Goal: Task Accomplishment & Management: Complete application form

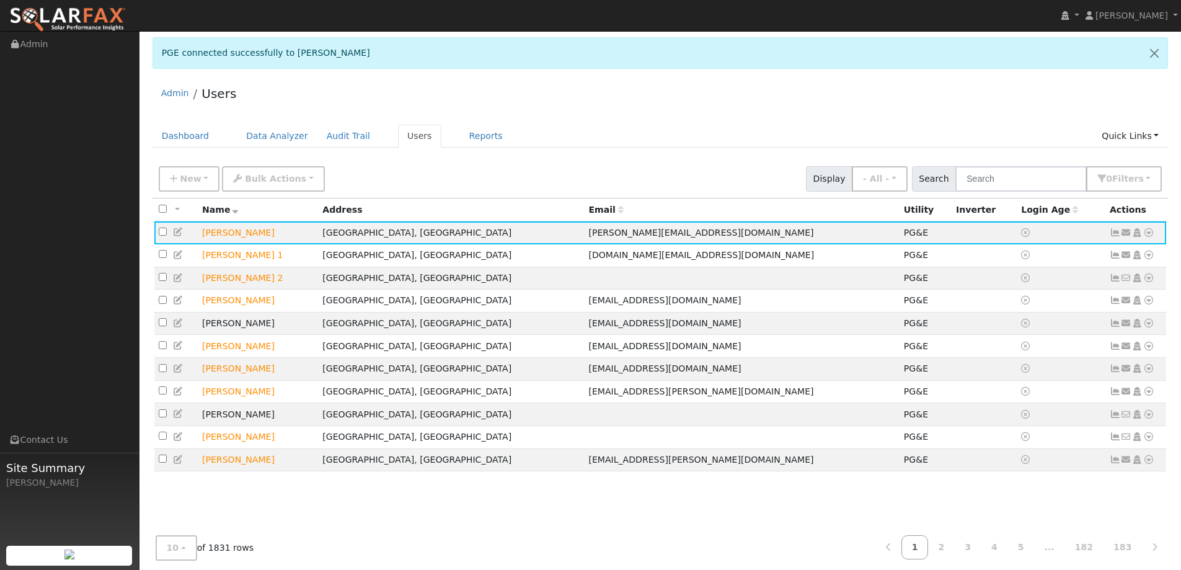
click at [90, 13] on img at bounding box center [67, 20] width 117 height 26
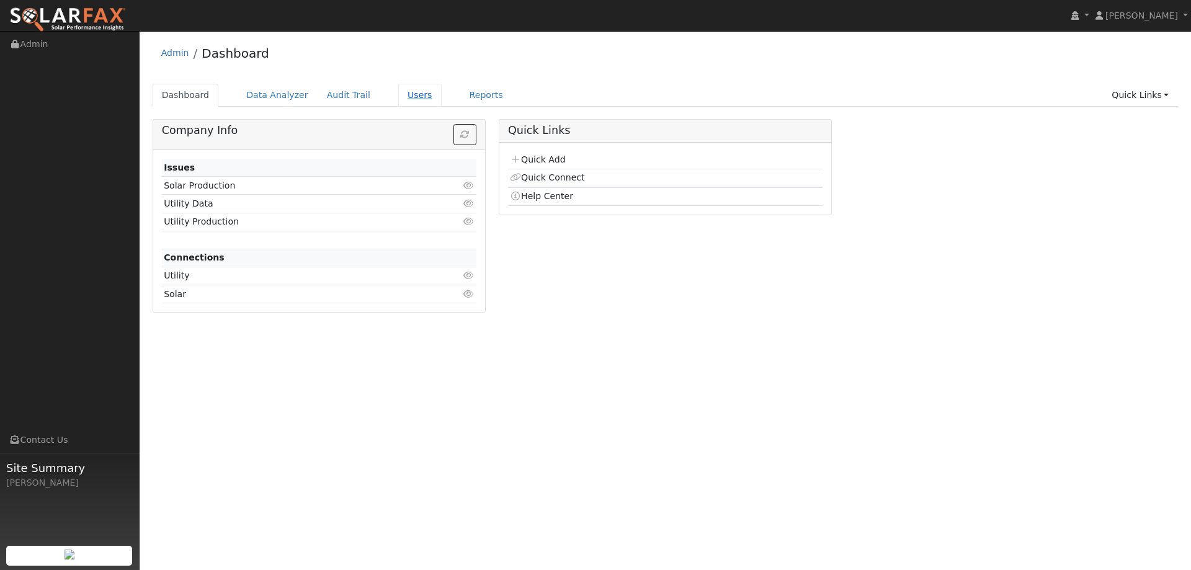
click at [406, 96] on link "Users" at bounding box center [419, 95] width 43 height 23
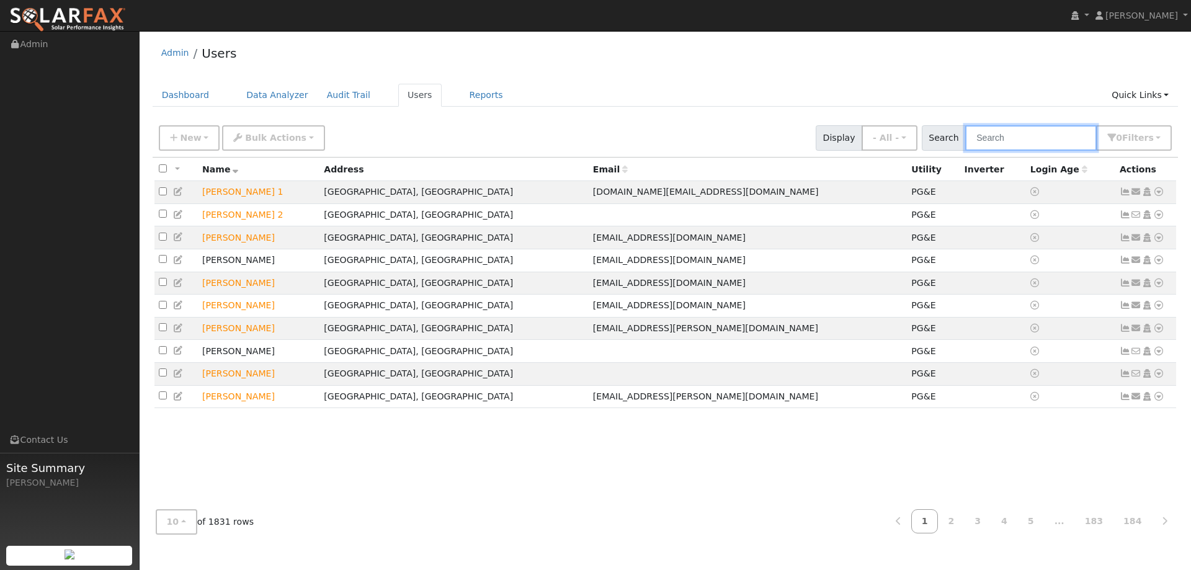
click at [985, 140] on input "text" at bounding box center [1030, 137] width 131 height 25
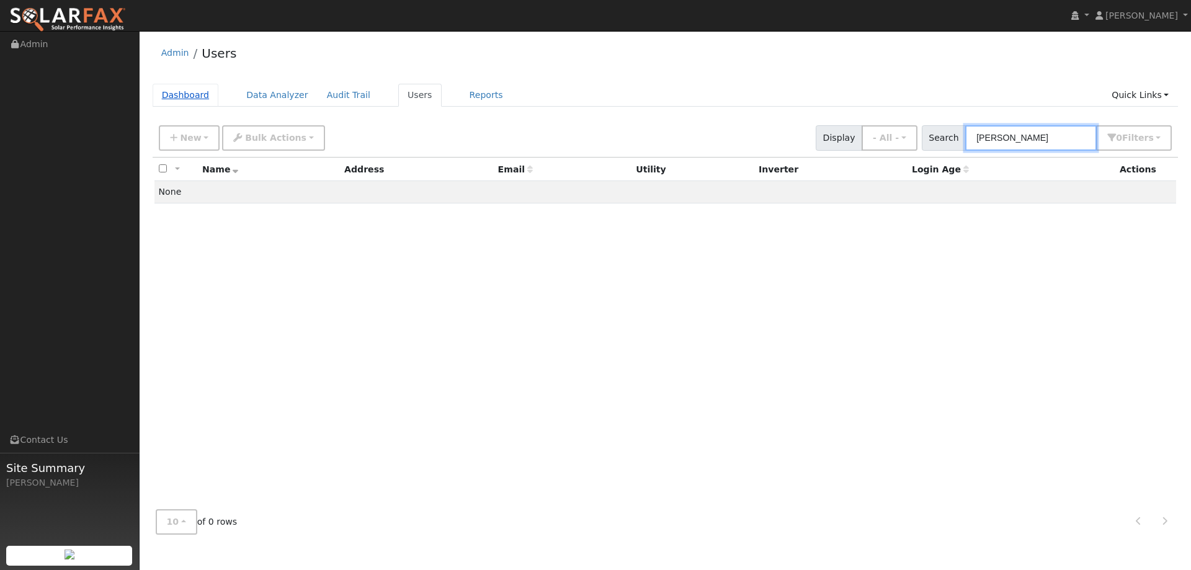
type input "Jared De"
click at [196, 100] on link "Dashboard" at bounding box center [186, 95] width 66 height 23
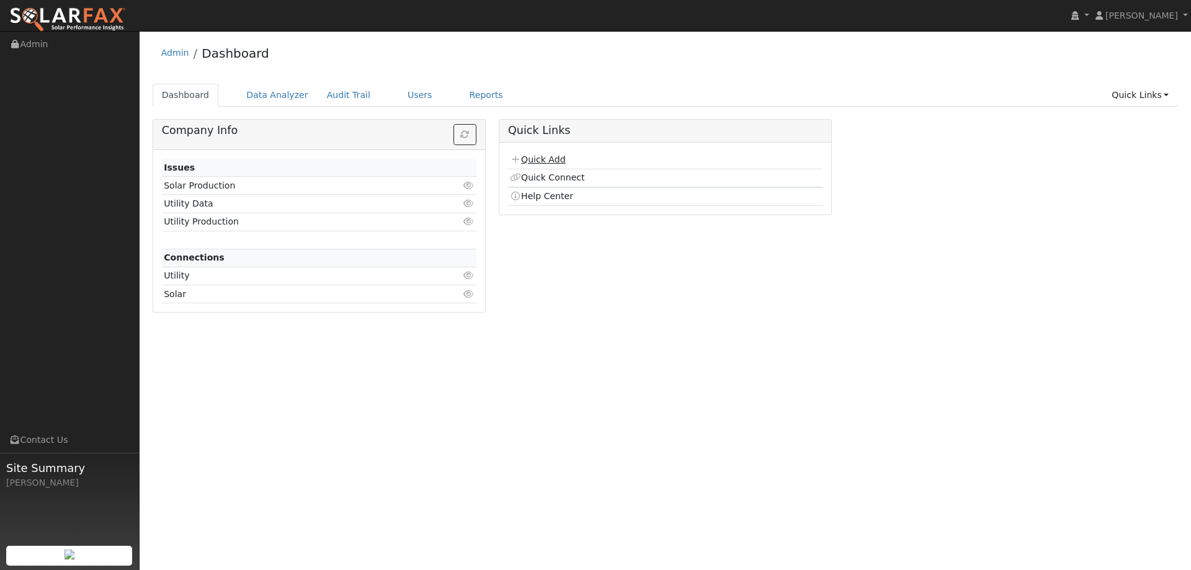
click at [552, 160] on link "Quick Add" at bounding box center [537, 159] width 55 height 10
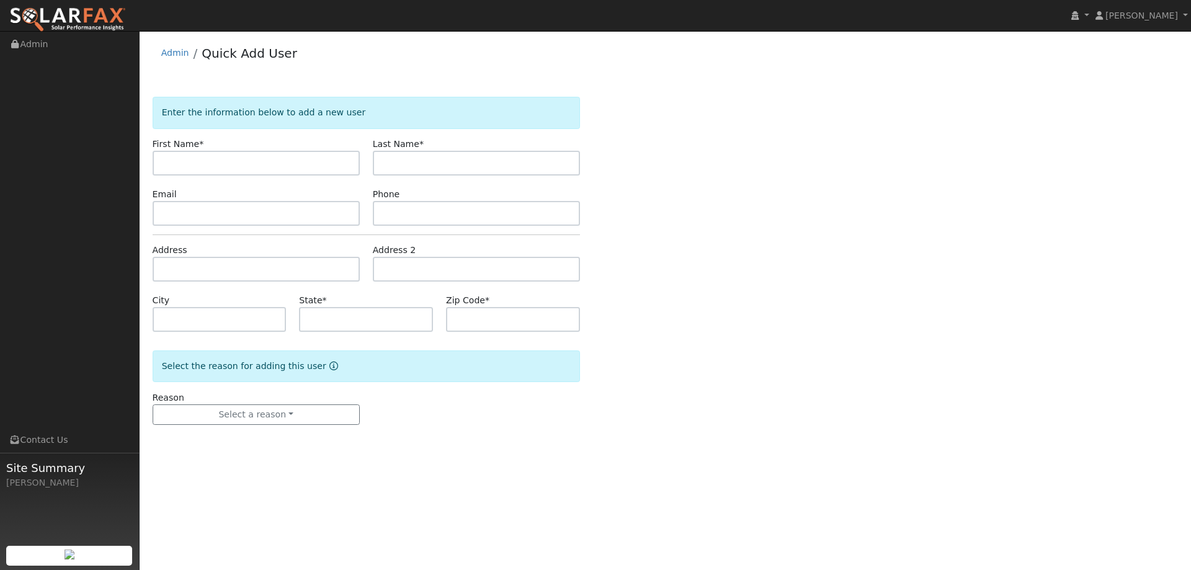
click at [269, 170] on input "text" at bounding box center [256, 163] width 207 height 25
click at [272, 167] on input "text" at bounding box center [256, 163] width 207 height 25
type input "Jared"
click at [456, 161] on input "text" at bounding box center [476, 163] width 207 height 25
type input "Denning"
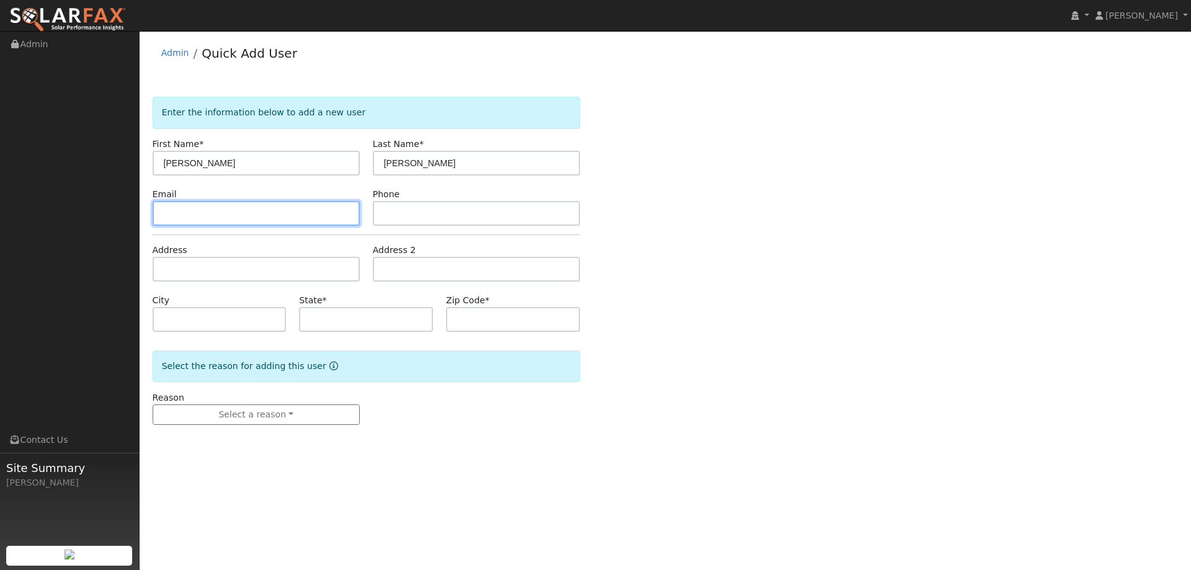
click at [218, 203] on input "text" at bounding box center [256, 213] width 207 height 25
paste input "jareddenning@comcast.net"
type input "jareddenning@comcast.net"
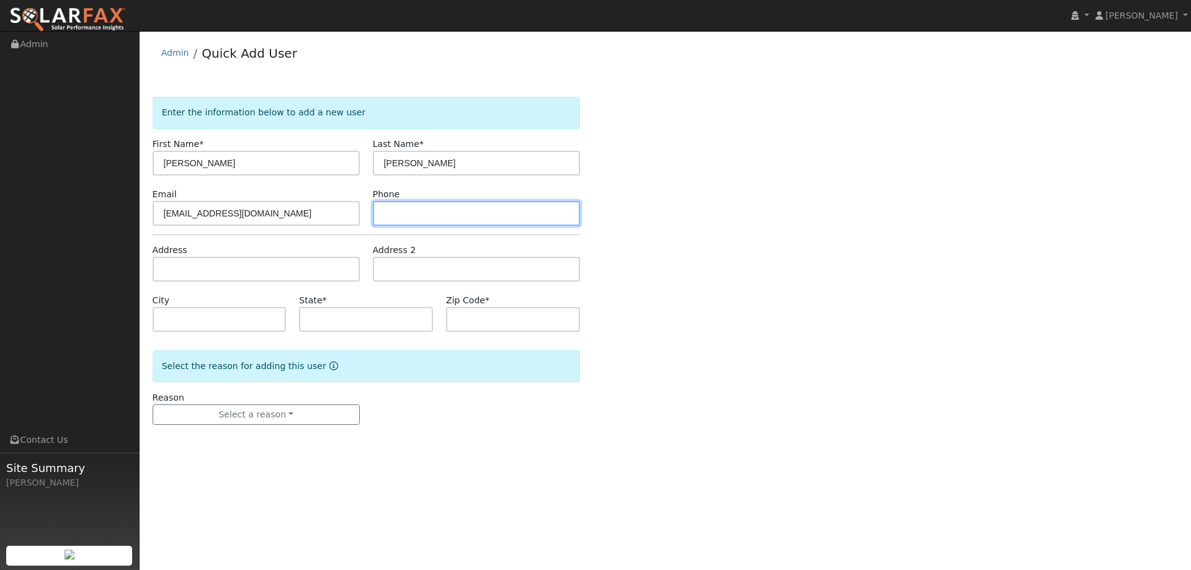
click at [450, 215] on input "text" at bounding box center [476, 213] width 207 height 25
paste input "(707) 704-7969"
type input "(707) 704-7969"
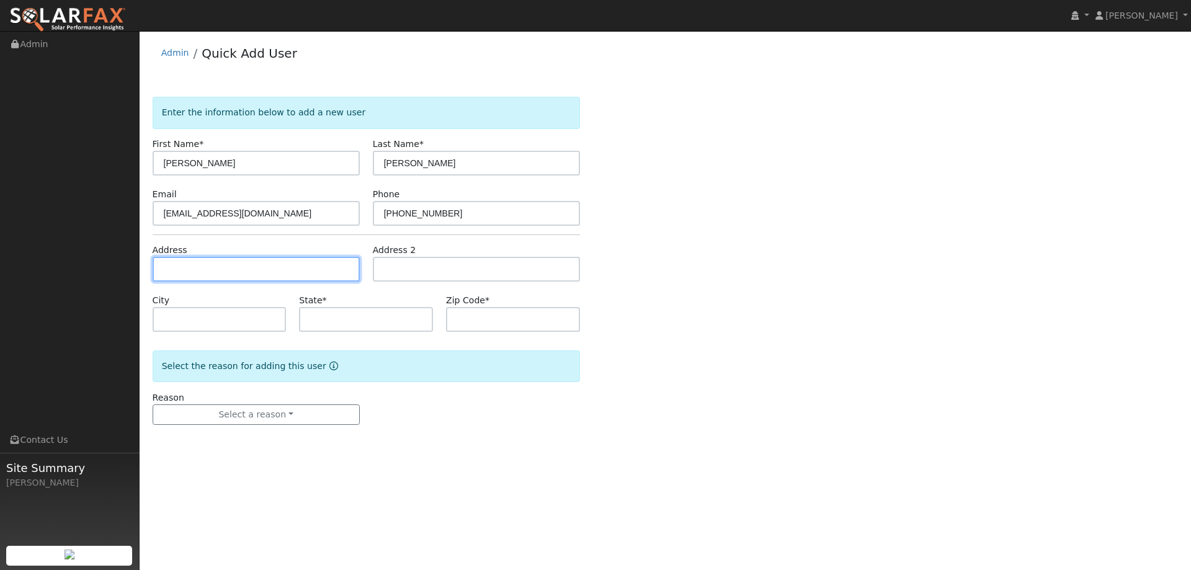
click at [323, 273] on input "text" at bounding box center [256, 269] width 207 height 25
click at [345, 269] on input "text" at bounding box center [256, 269] width 207 height 25
paste input "825 Granite Court"
type input "825 Granite Court"
type input "Vacaville"
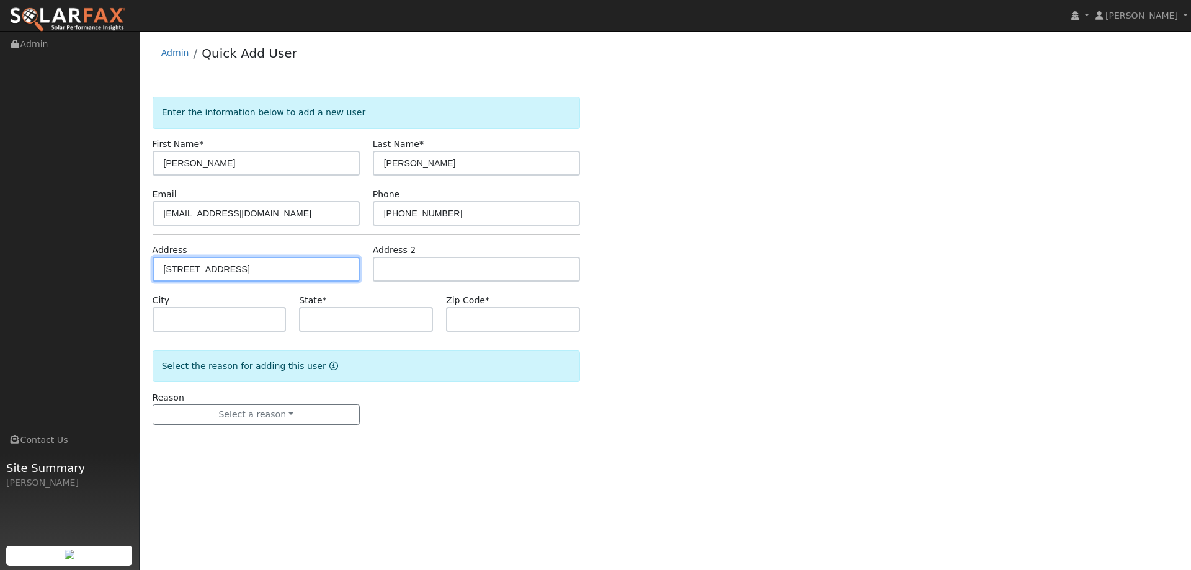
type input "CA"
type input "95687"
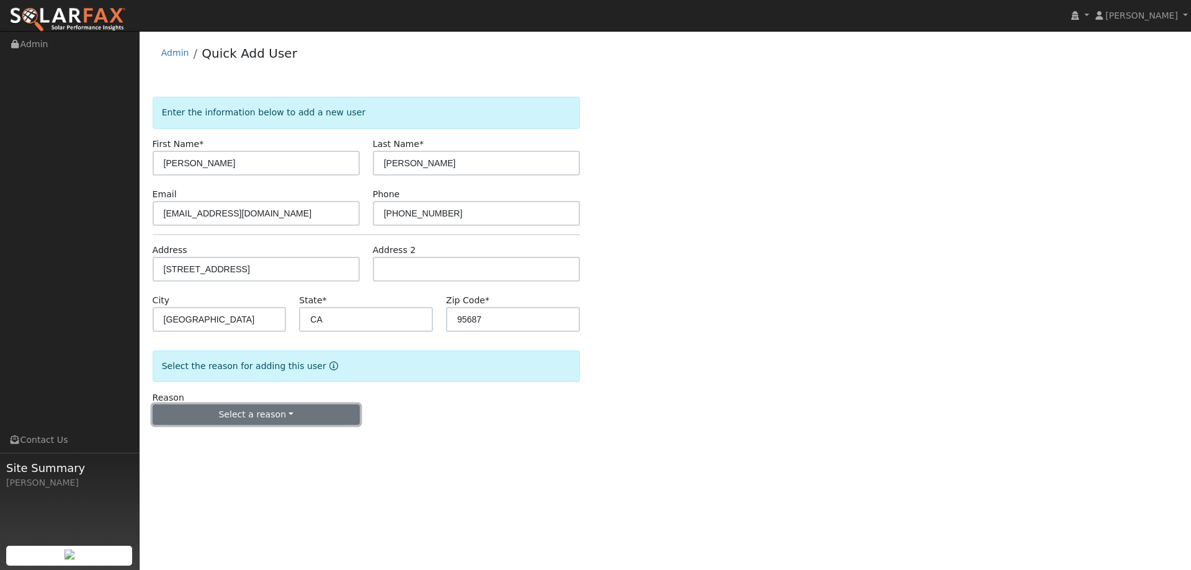
click at [259, 417] on button "Select a reason" at bounding box center [256, 414] width 207 height 21
drag, startPoint x: 215, startPoint y: 447, endPoint x: 249, endPoint y: 433, distance: 37.5
click at [215, 446] on link "New lead" at bounding box center [221, 440] width 137 height 17
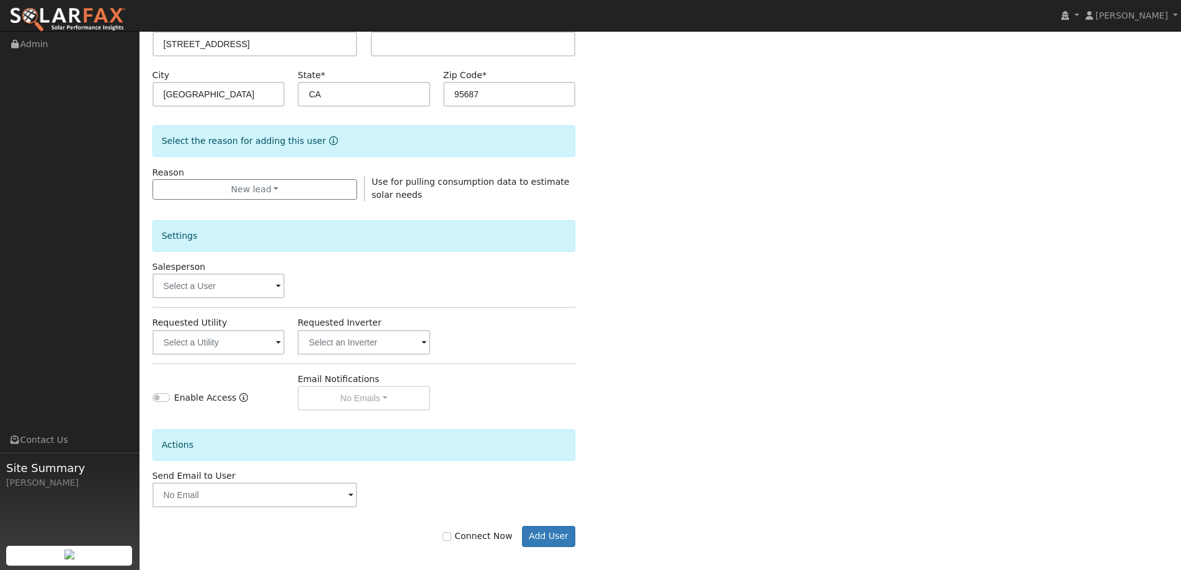
scroll to position [233, 0]
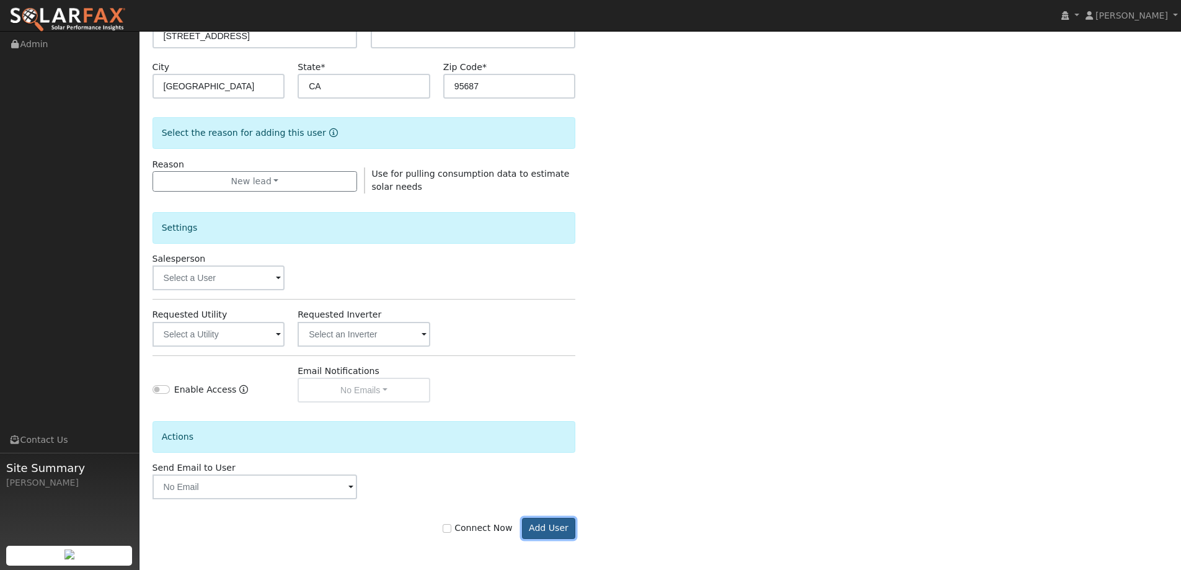
click at [559, 520] on button "Add User" at bounding box center [549, 528] width 54 height 21
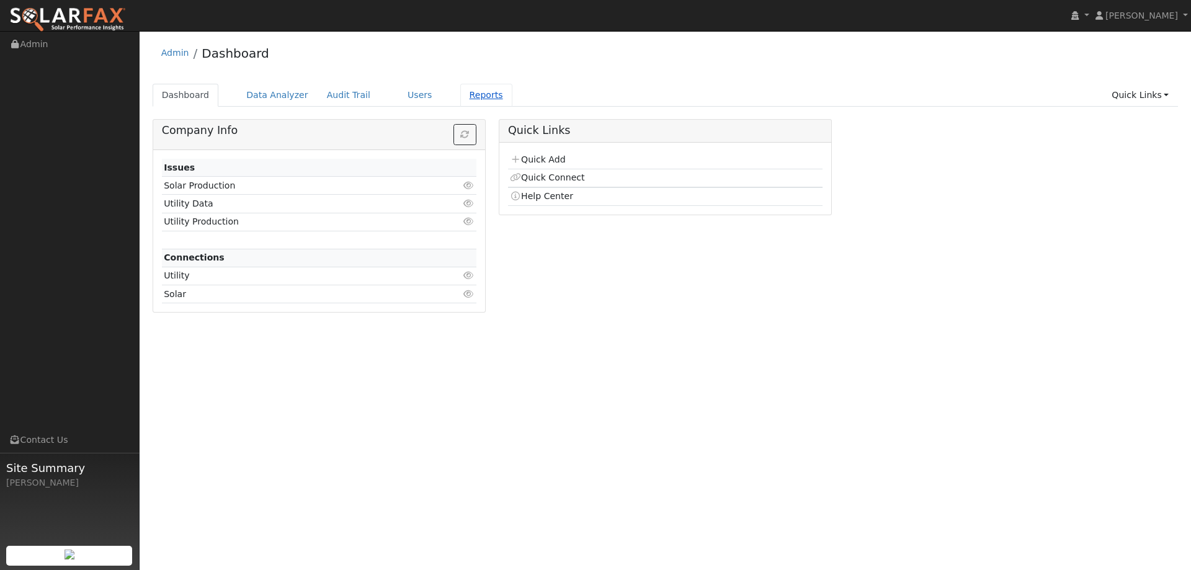
click at [464, 87] on link "Reports" at bounding box center [486, 95] width 52 height 23
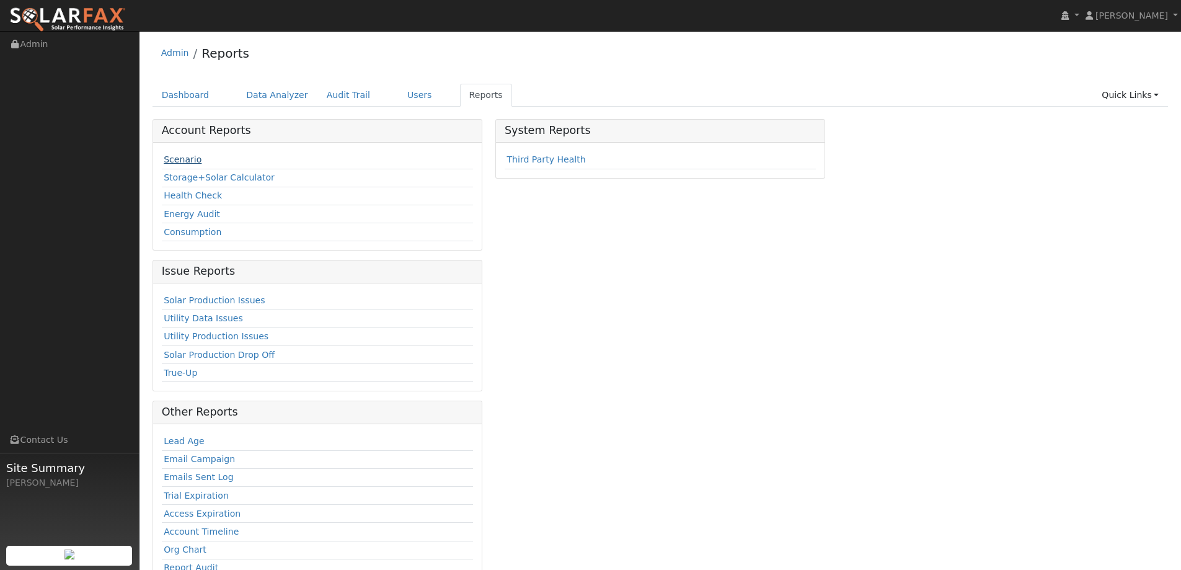
click at [177, 162] on link "Scenario" at bounding box center [183, 159] width 38 height 10
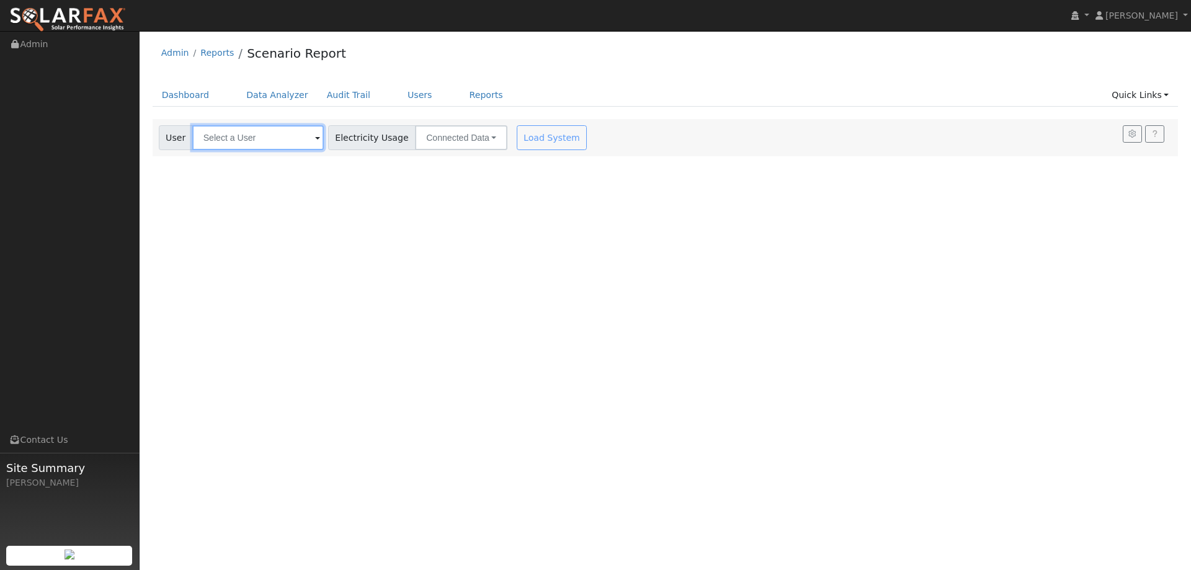
click at [247, 140] on input "text" at bounding box center [257, 137] width 131 height 25
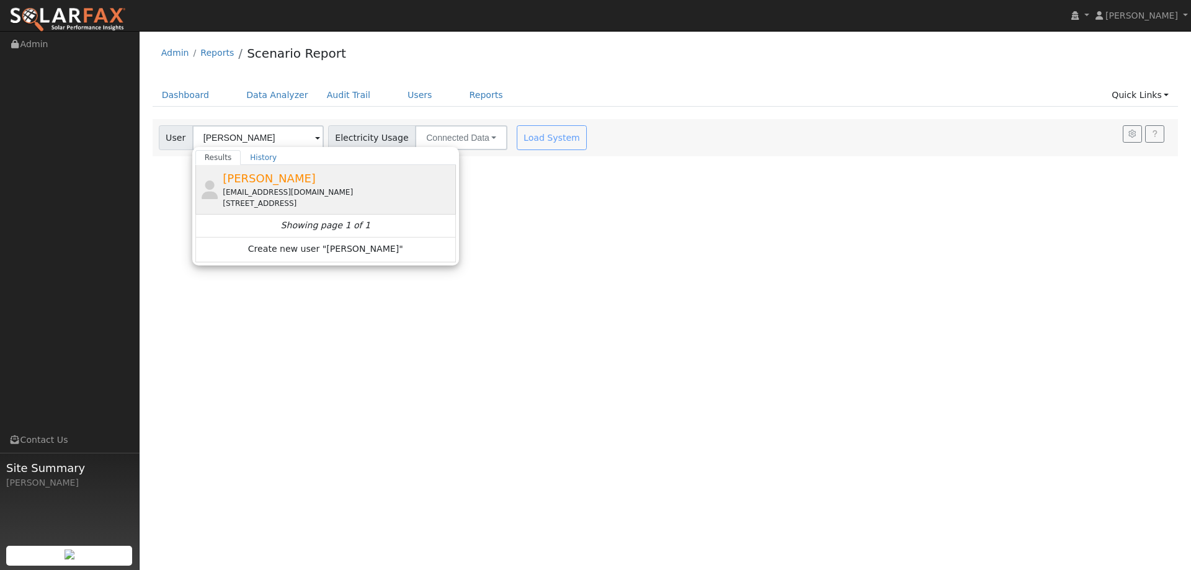
click at [262, 175] on span "[PERSON_NAME]" at bounding box center [269, 178] width 93 height 13
type input "[PERSON_NAME]"
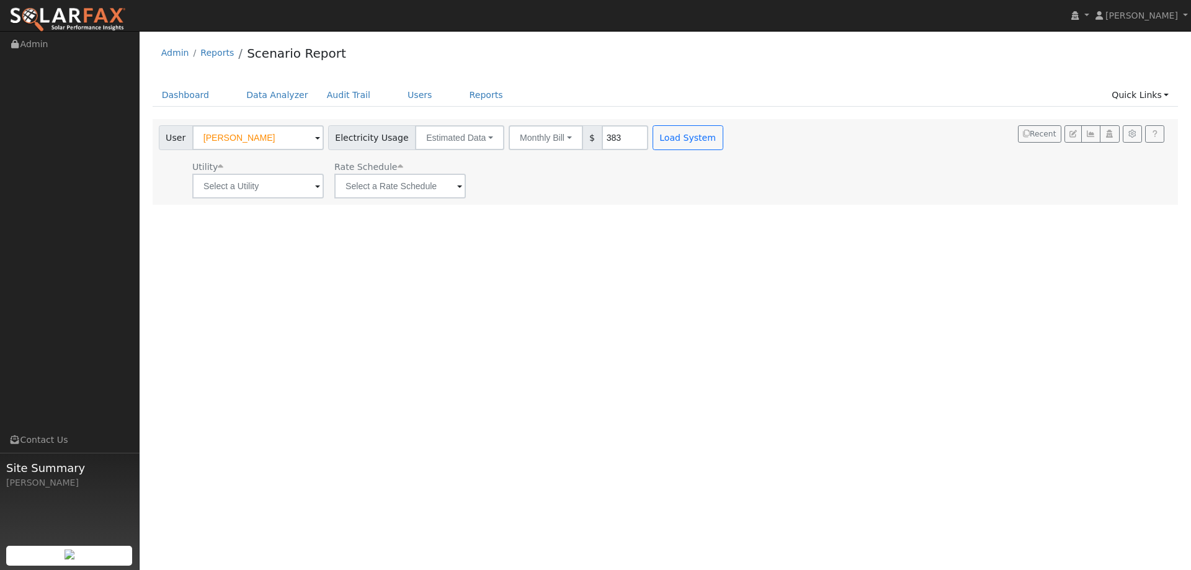
click at [646, 214] on div "User Profile First name Last name Email Email Notifications No Emails No Emails…" at bounding box center [665, 300] width 1051 height 539
click at [282, 195] on input "text" at bounding box center [257, 186] width 131 height 25
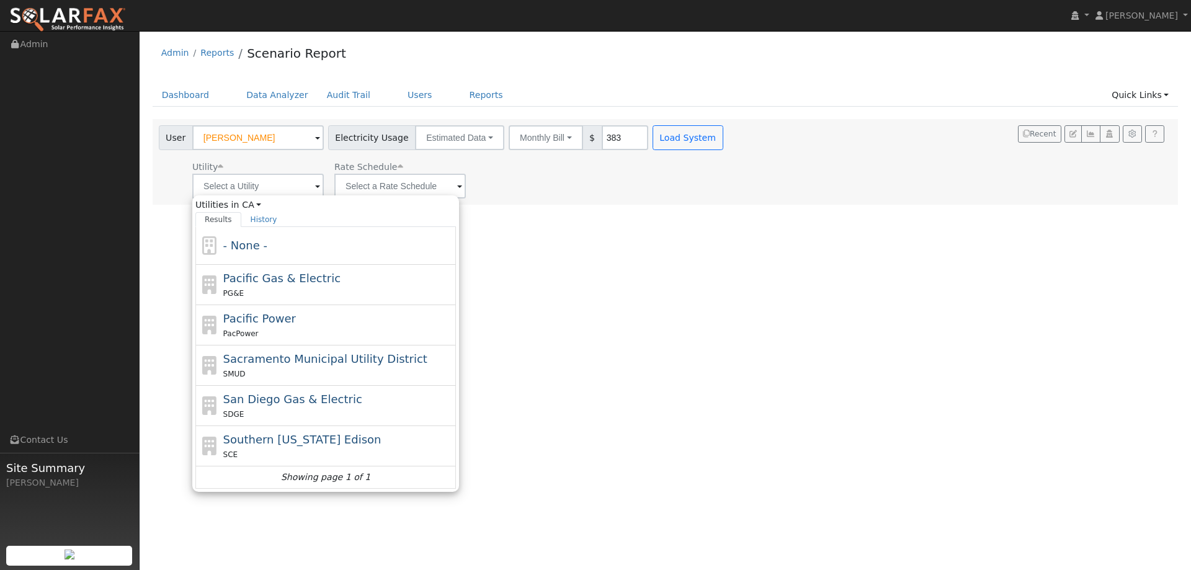
click at [289, 280] on span "Pacific Gas & Electric" at bounding box center [281, 278] width 117 height 13
type input "Pacific Gas & Electric"
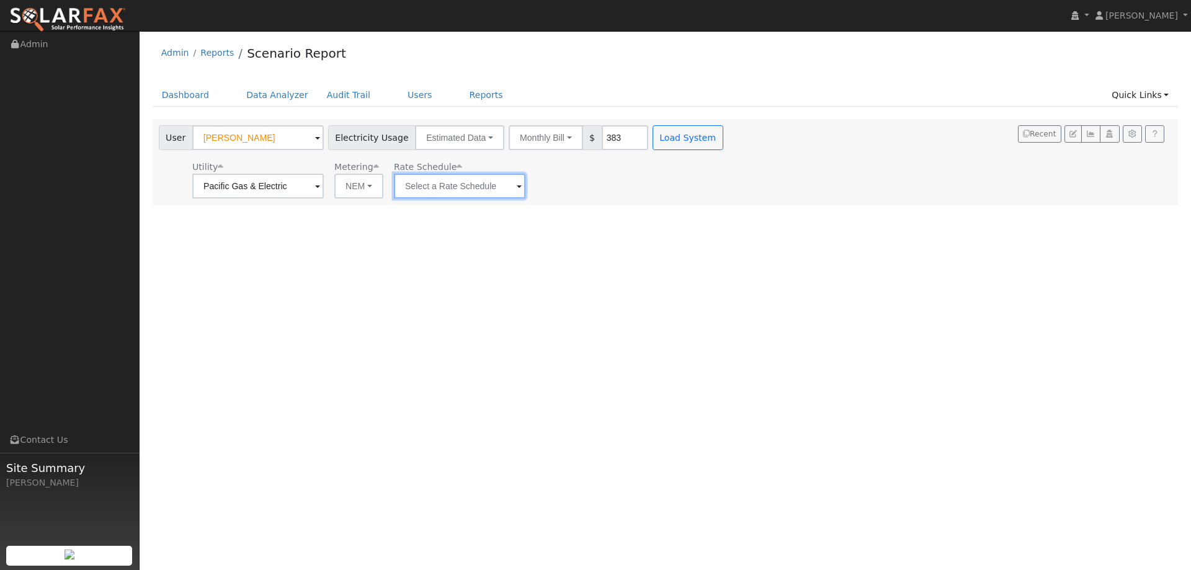
click at [451, 189] on input "text" at bounding box center [459, 186] width 131 height 25
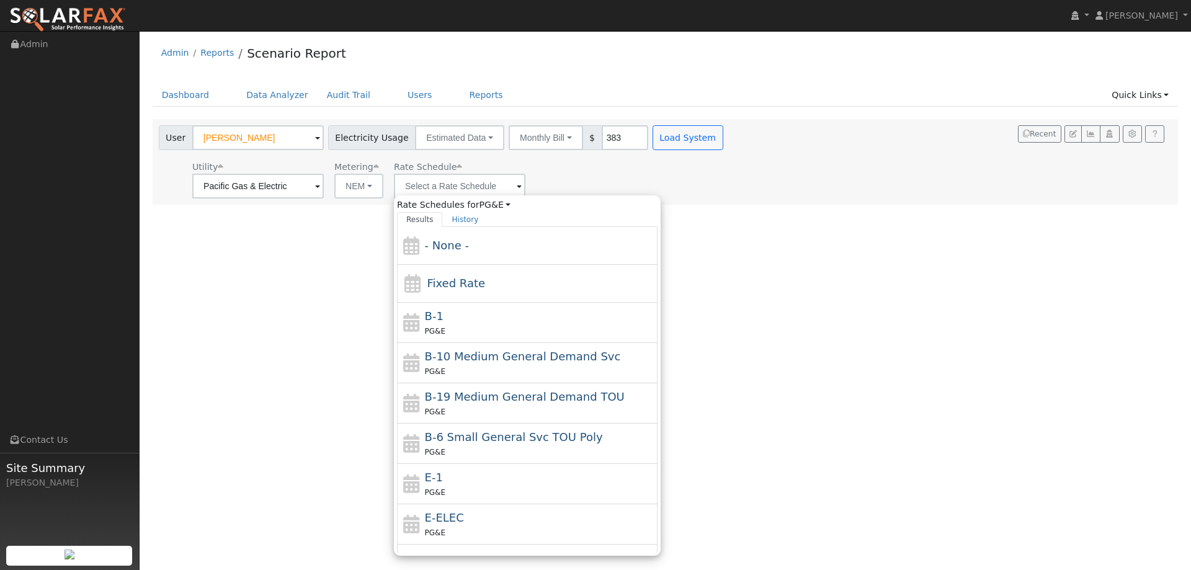
drag, startPoint x: 469, startPoint y: 499, endPoint x: 522, endPoint y: 459, distance: 66.5
click at [473, 494] on div "PG&E" at bounding box center [540, 492] width 230 height 13
type input "E-1"
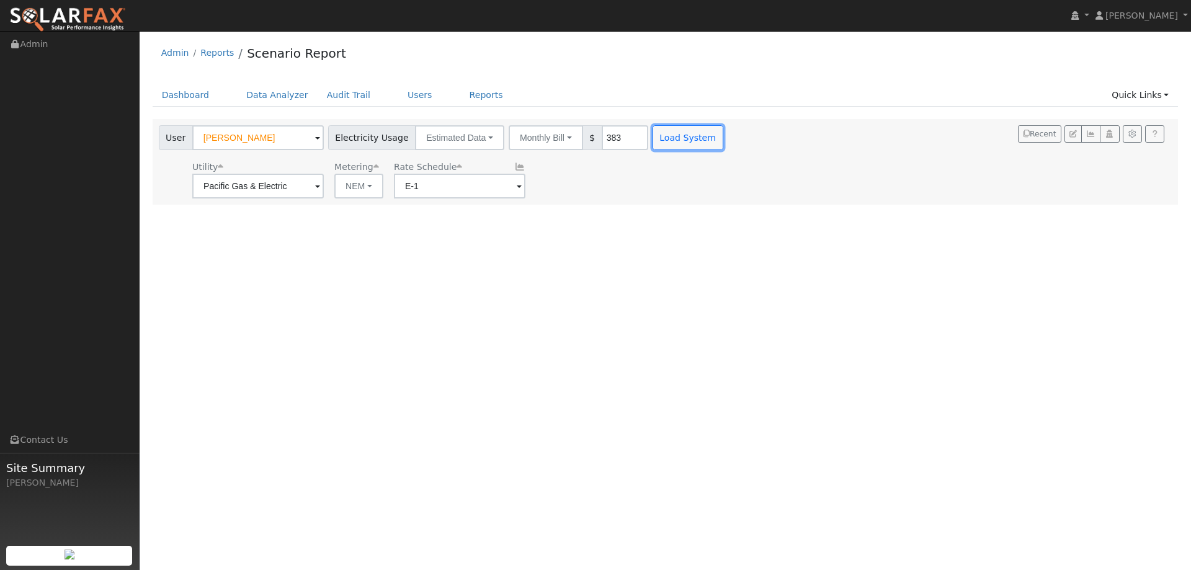
click at [652, 131] on button "Load System" at bounding box center [687, 137] width 71 height 25
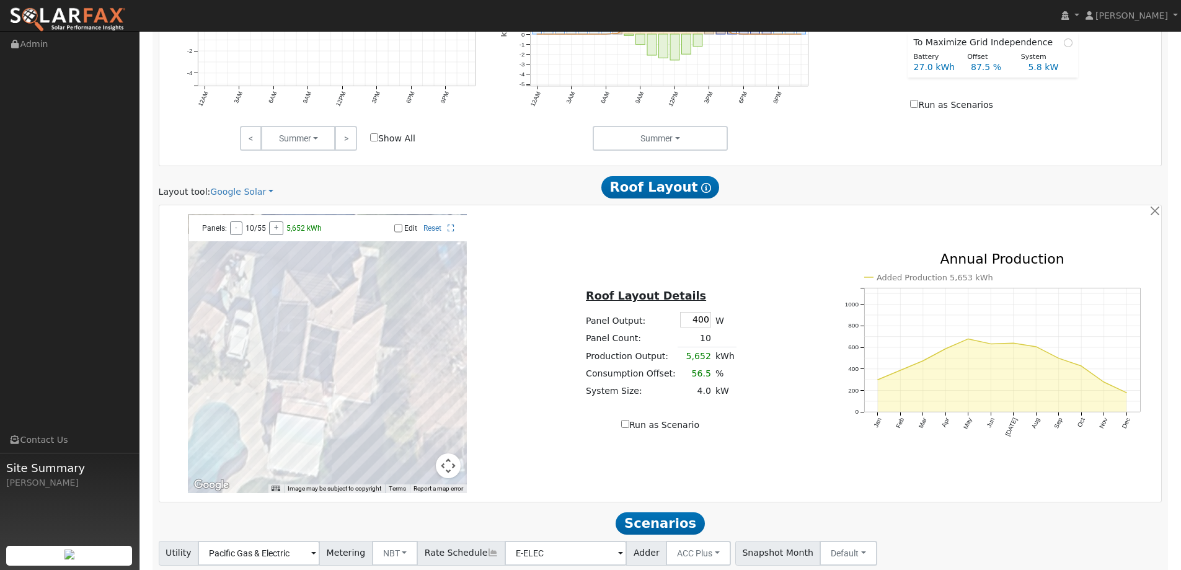
scroll to position [620, 0]
click at [240, 195] on link "Google Solar" at bounding box center [241, 191] width 63 height 13
click at [255, 241] on link "Aurora" at bounding box center [250, 247] width 86 height 17
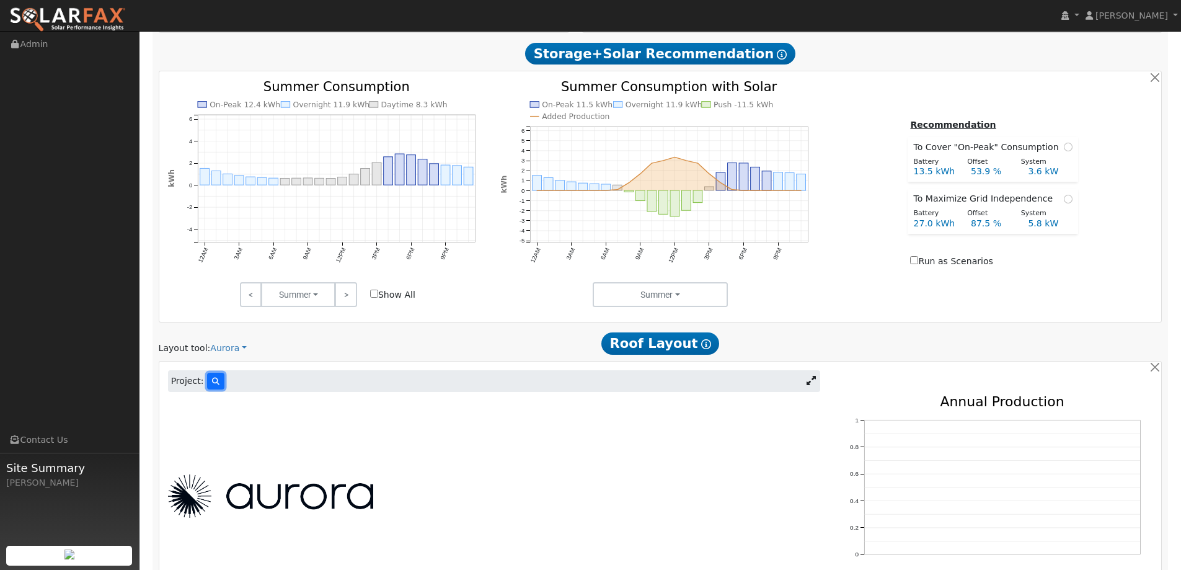
click at [212, 382] on icon at bounding box center [215, 381] width 7 height 7
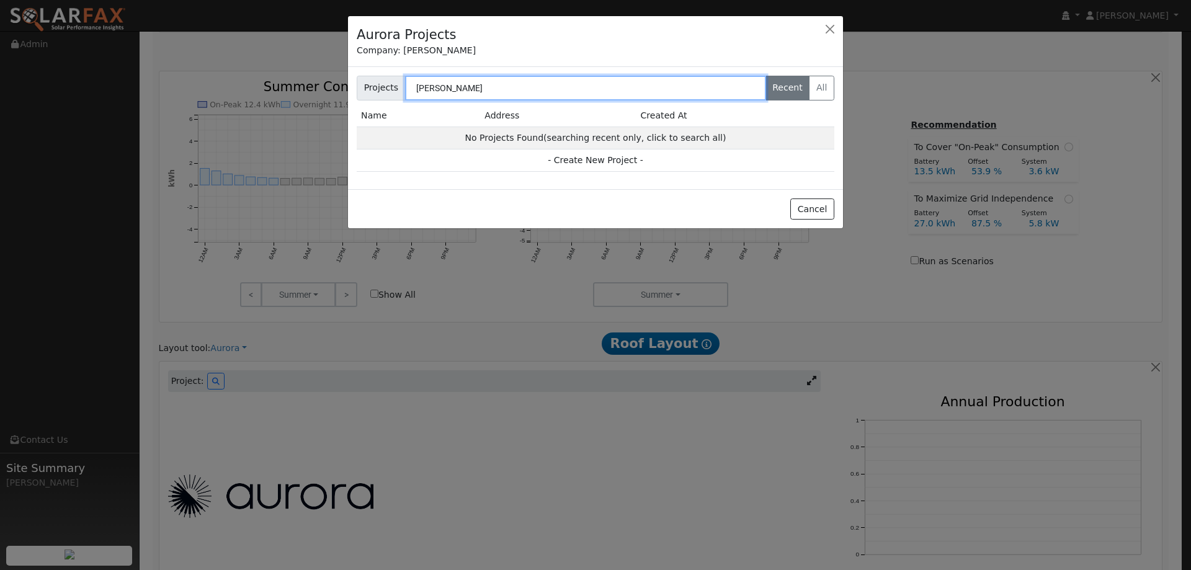
type input "[PERSON_NAME]"
drag, startPoint x: 562, startPoint y: 87, endPoint x: 399, endPoint y: 82, distance: 163.2
click at [399, 82] on div "Projects Denning Recent All" at bounding box center [596, 88] width 478 height 25
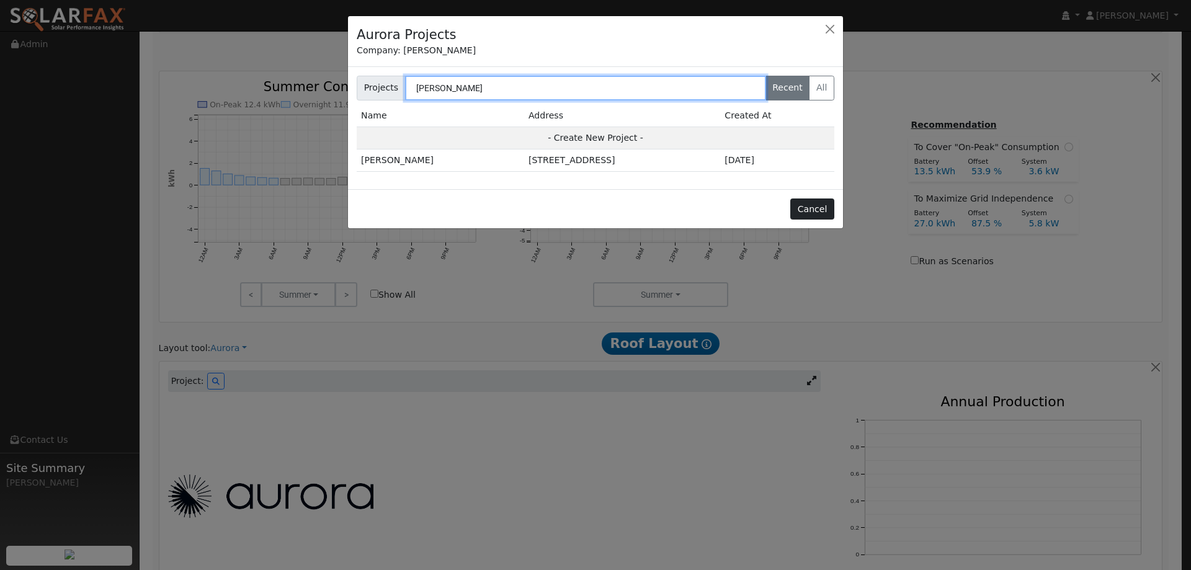
type input "[PERSON_NAME]"
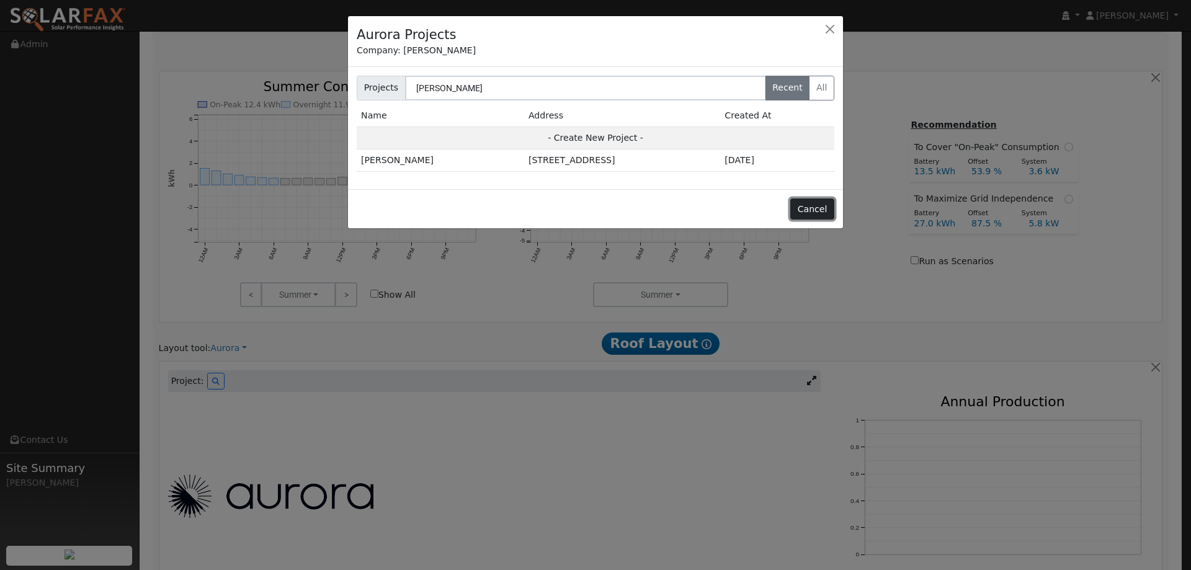
click at [820, 210] on button "Cancel" at bounding box center [812, 208] width 44 height 21
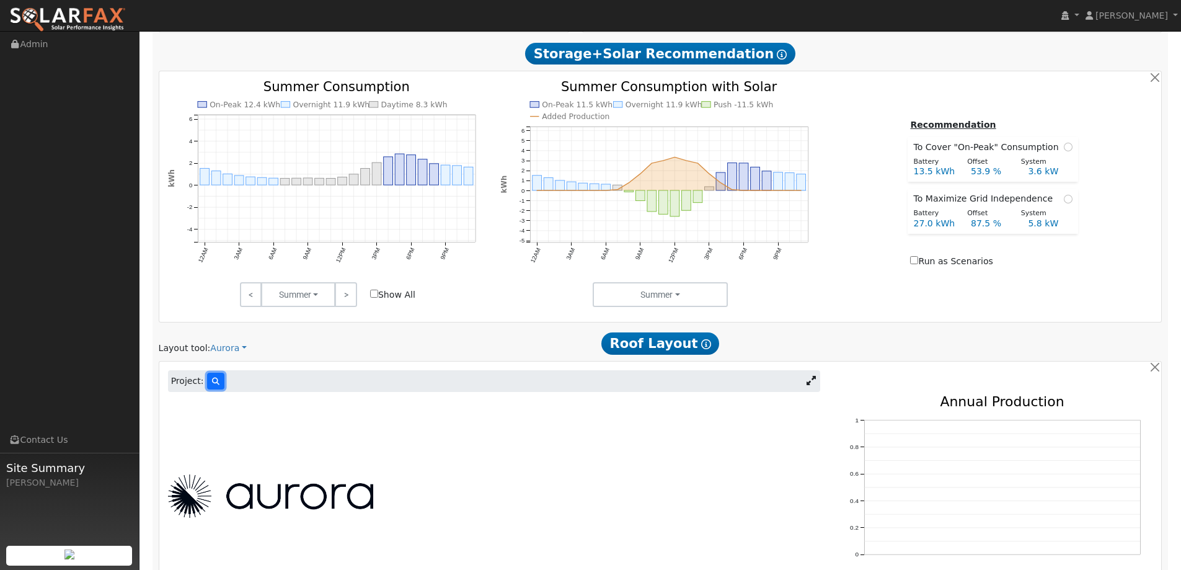
click at [215, 380] on button at bounding box center [215, 381] width 17 height 17
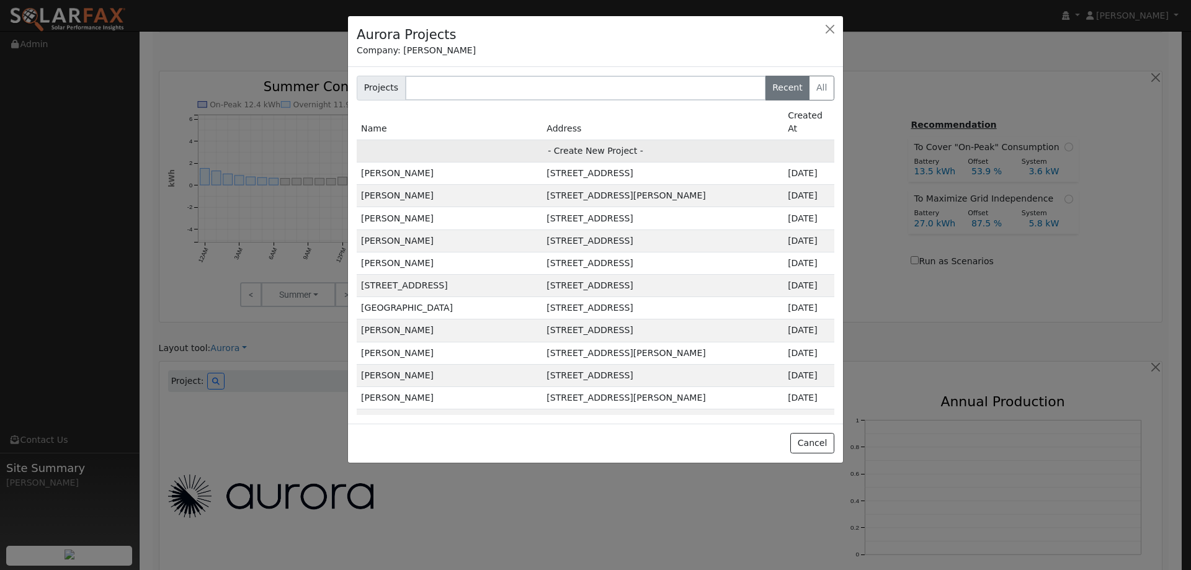
click at [466, 140] on td "- Create New Project -" at bounding box center [596, 151] width 478 height 22
type input "Jared Denning"
type input "825 Granite Court"
type input "Vacaville"
type input "CA"
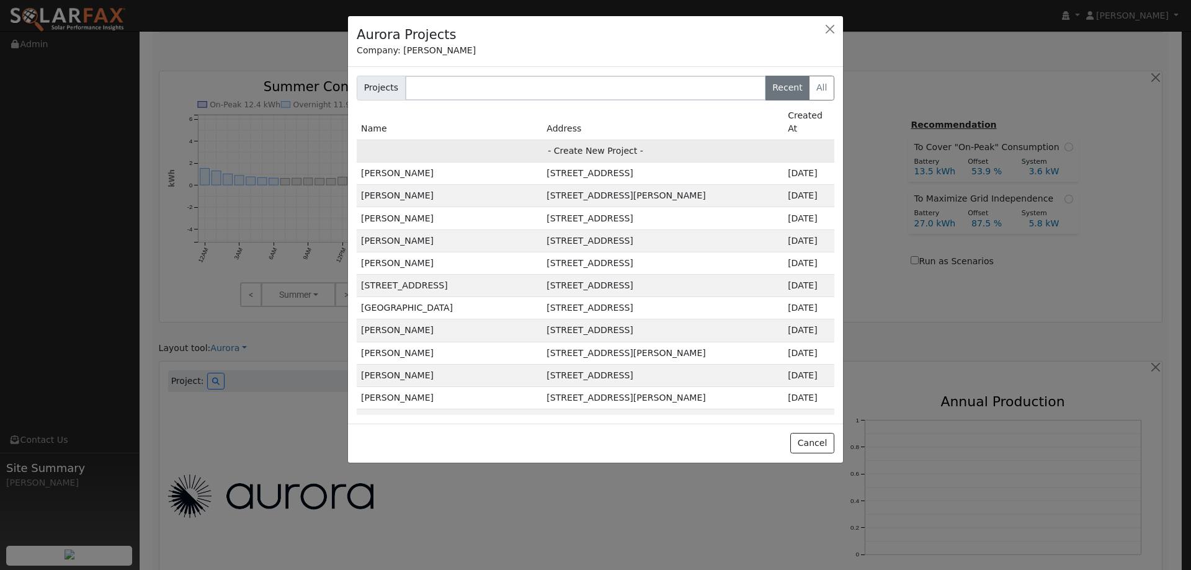
type input "95687"
type input "Design"
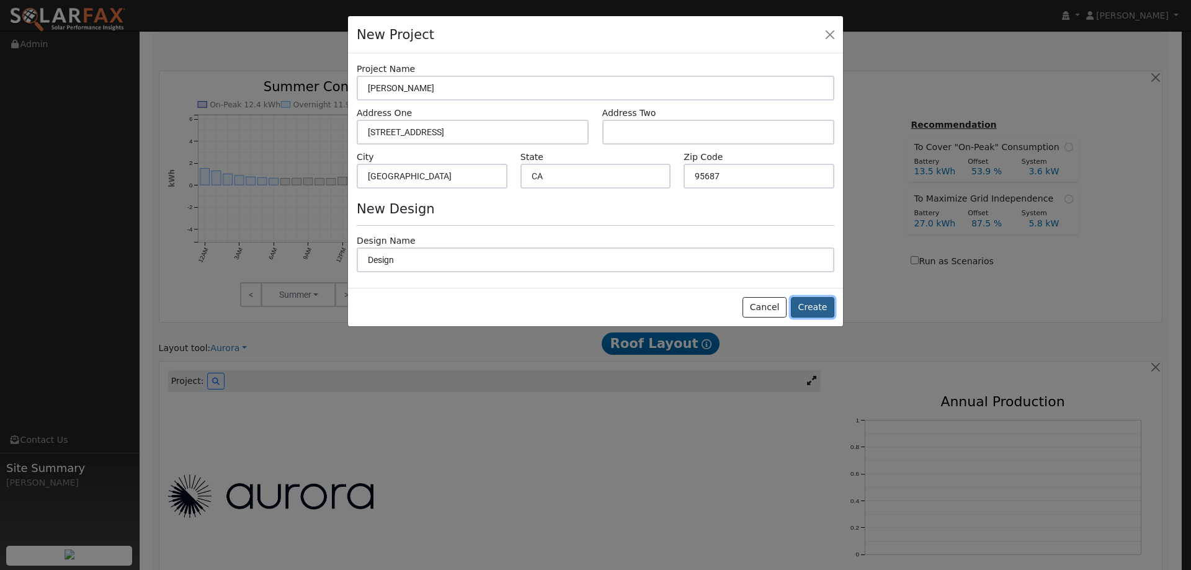
click at [825, 308] on button "Create" at bounding box center [812, 307] width 43 height 21
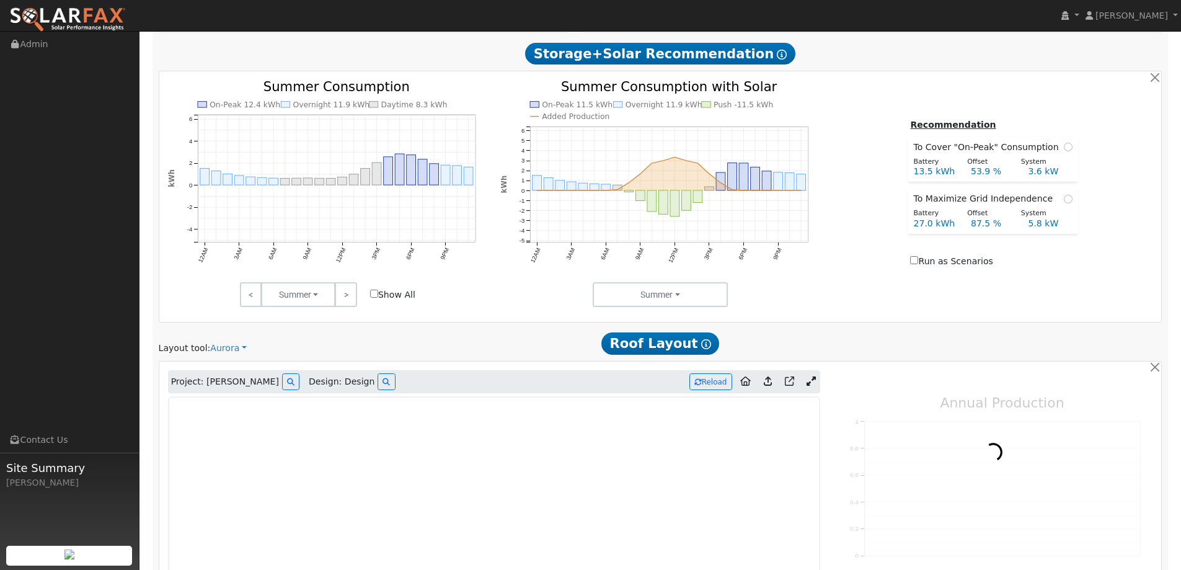
type input "0"
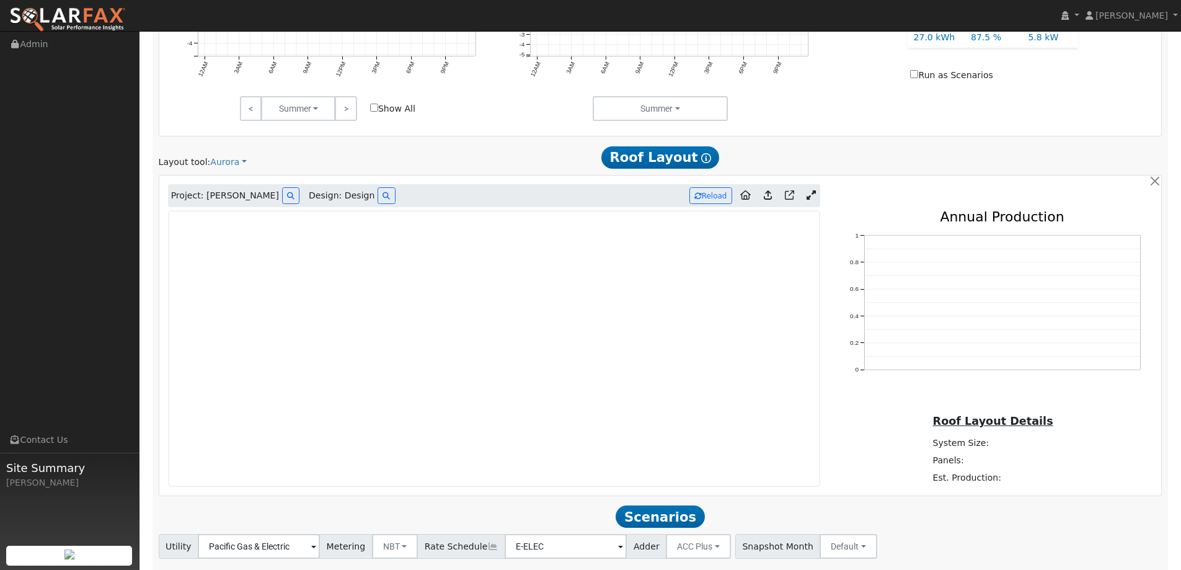
scroll to position [711, 0]
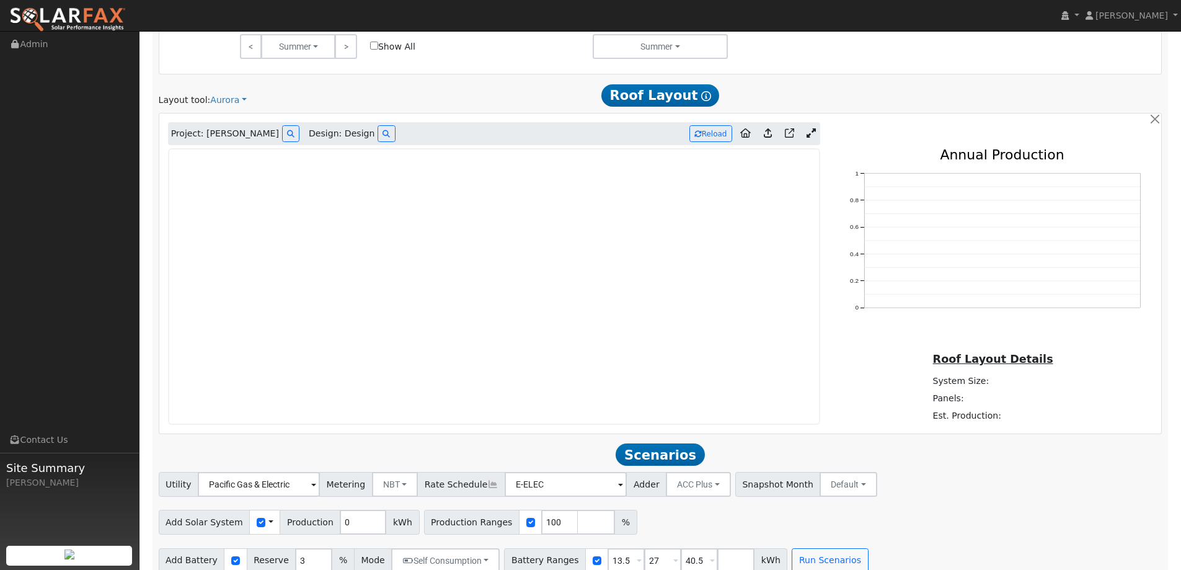
click at [59, 16] on img at bounding box center [67, 20] width 117 height 26
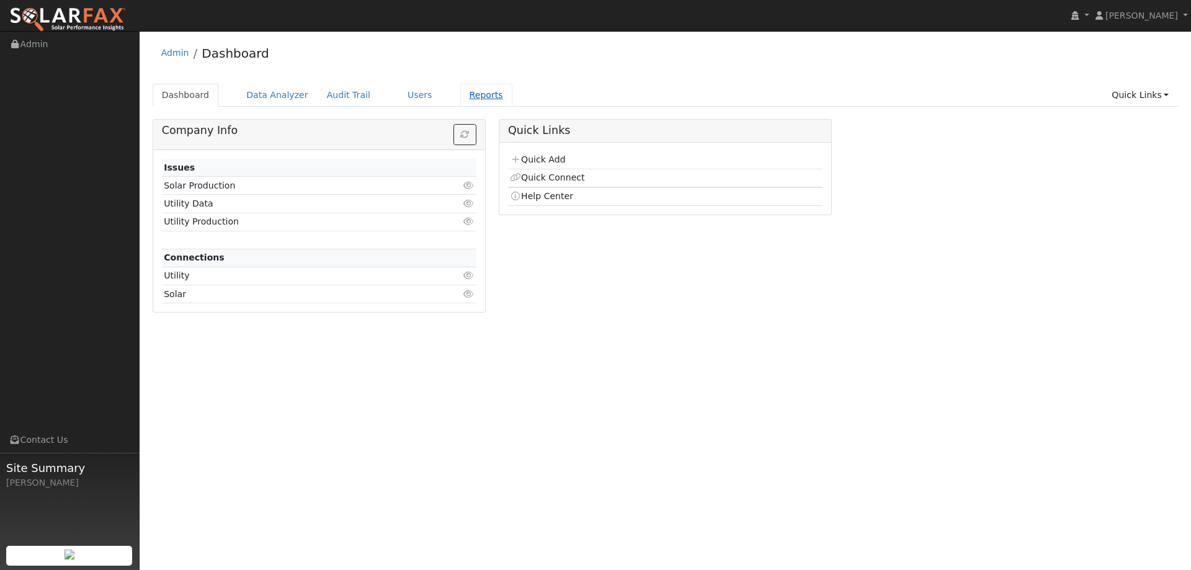
click at [463, 95] on link "Reports" at bounding box center [486, 95] width 52 height 23
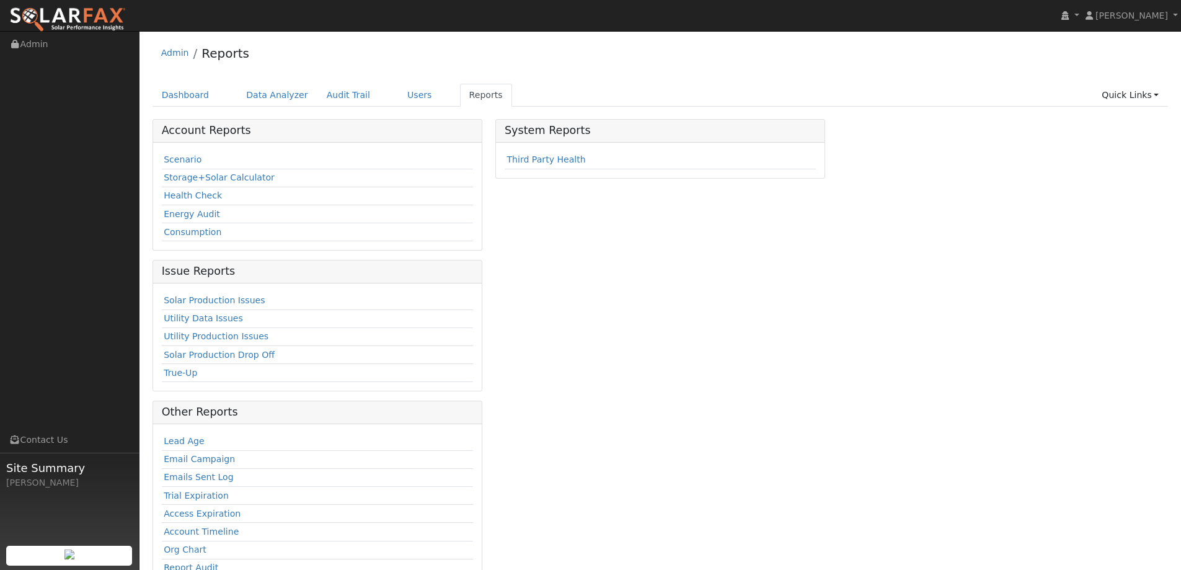
click at [198, 160] on td "Scenario" at bounding box center [317, 160] width 311 height 18
click at [190, 162] on link "Scenario" at bounding box center [183, 159] width 38 height 10
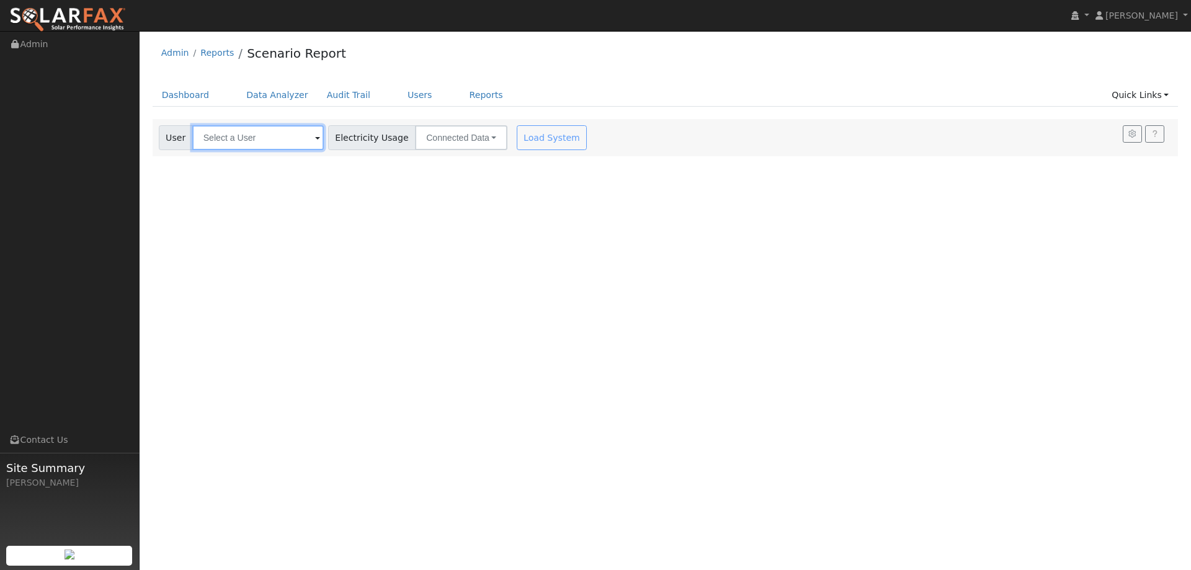
click at [236, 133] on input "text" at bounding box center [257, 137] width 131 height 25
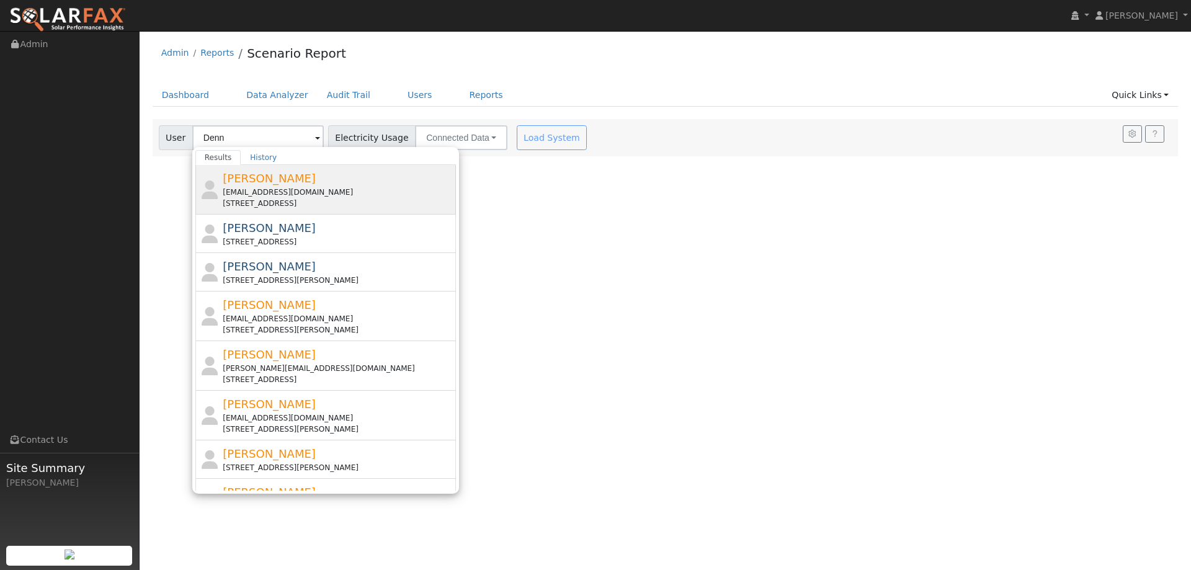
click at [275, 177] on span "Jared Denning" at bounding box center [269, 178] width 93 height 13
type input "Jared Denning"
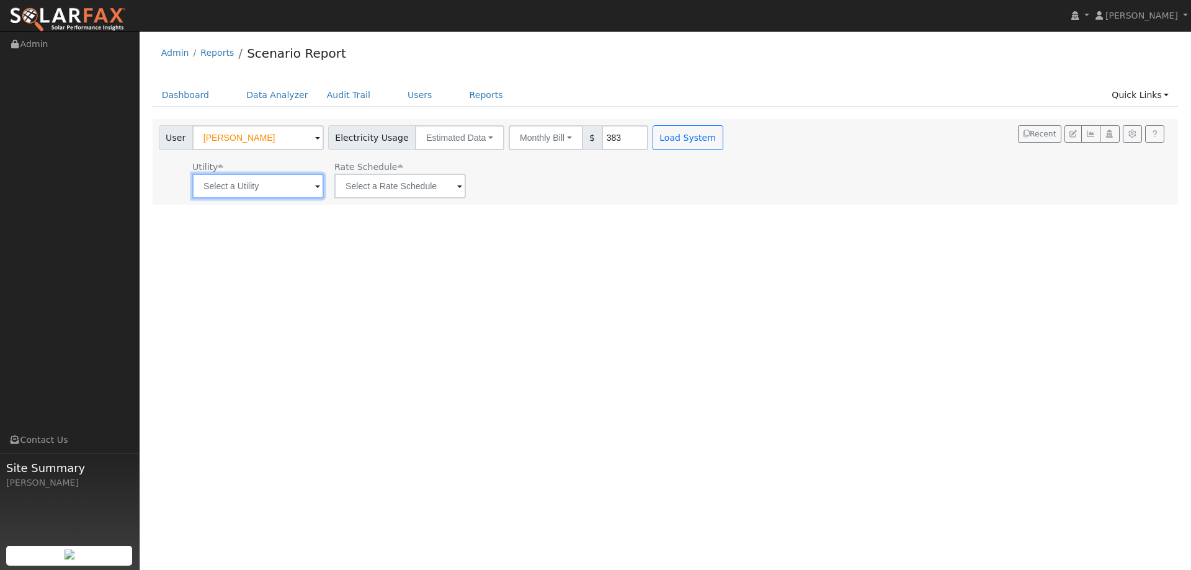
click at [263, 186] on input "text" at bounding box center [257, 186] width 131 height 25
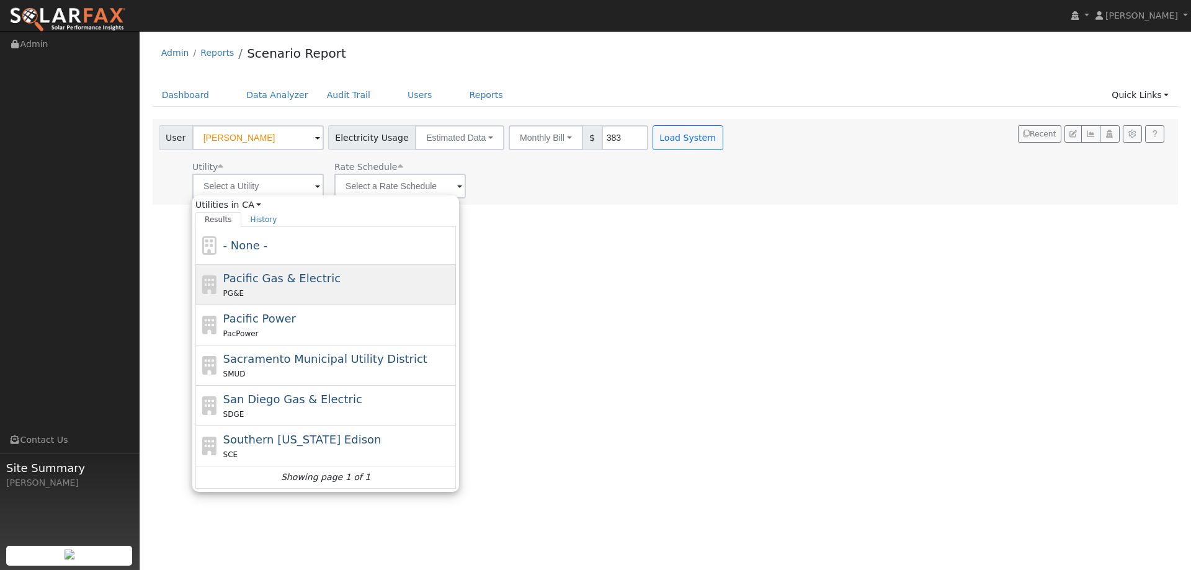
click at [291, 266] on div "Pacific Gas & Electric PG&E" at bounding box center [325, 285] width 260 height 40
type input "Pacific Gas & Electric"
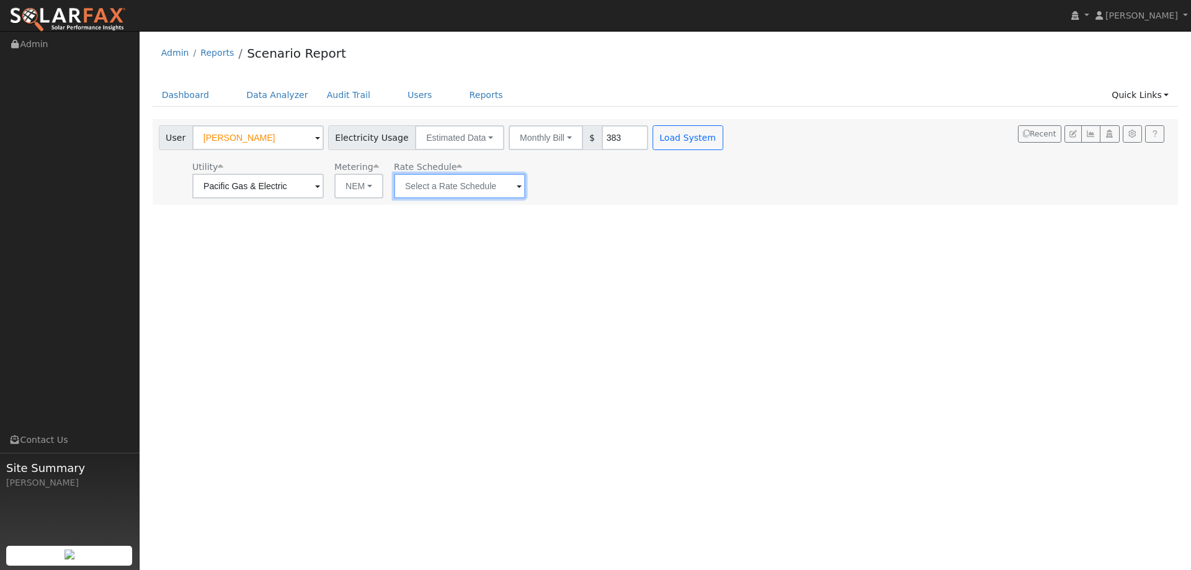
click at [411, 189] on input "text" at bounding box center [459, 186] width 131 height 25
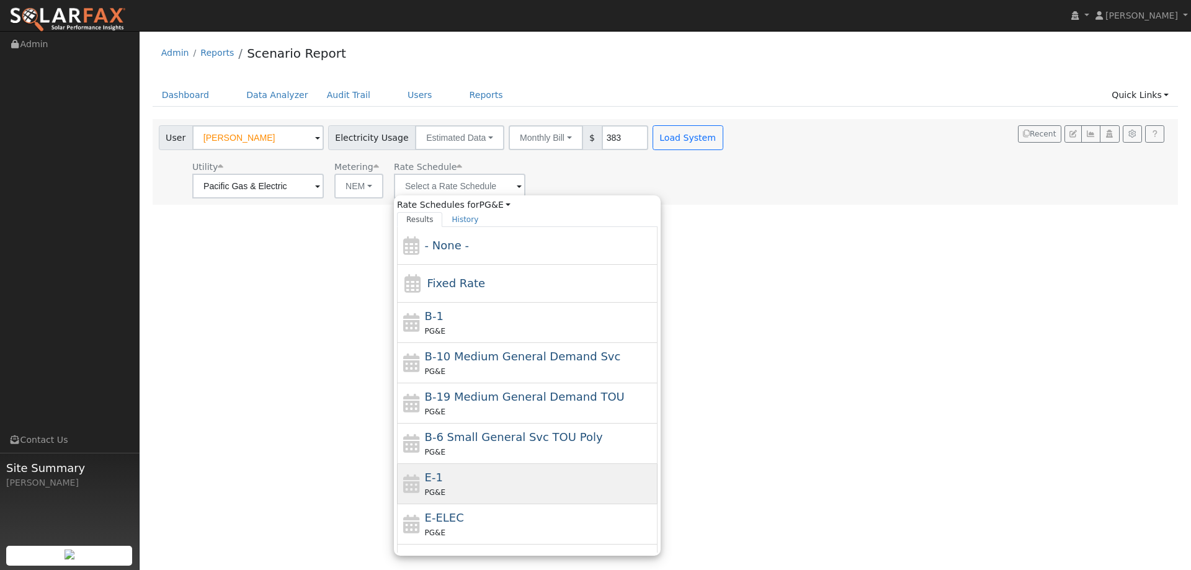
click at [473, 483] on div "E-1 PG&E" at bounding box center [540, 484] width 230 height 30
type input "E-1"
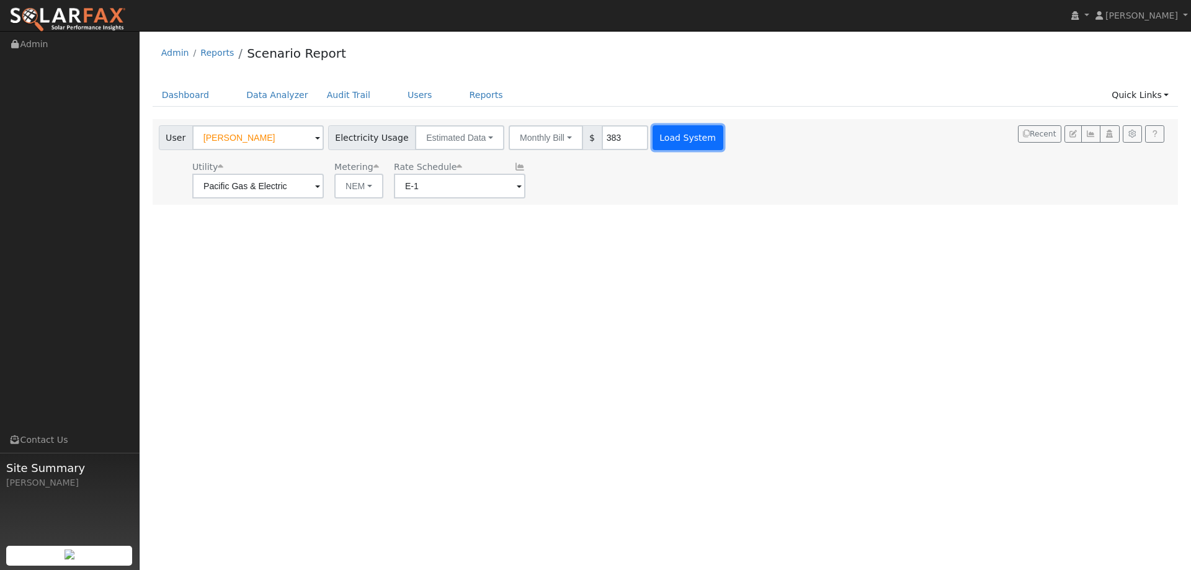
click at [655, 139] on button "Load System" at bounding box center [687, 137] width 71 height 25
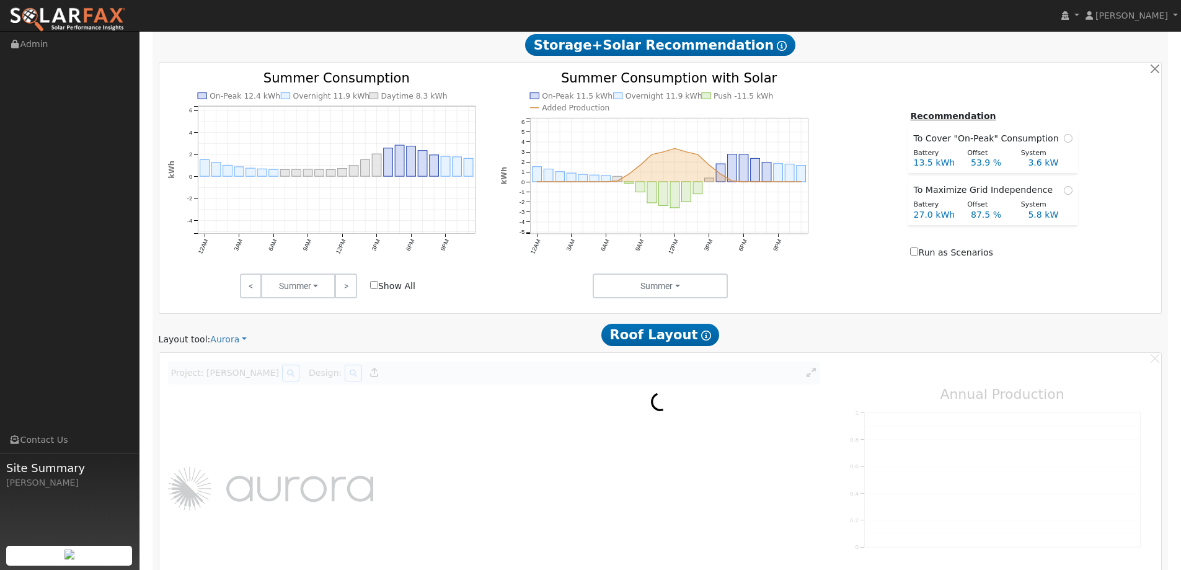
scroll to position [558, 0]
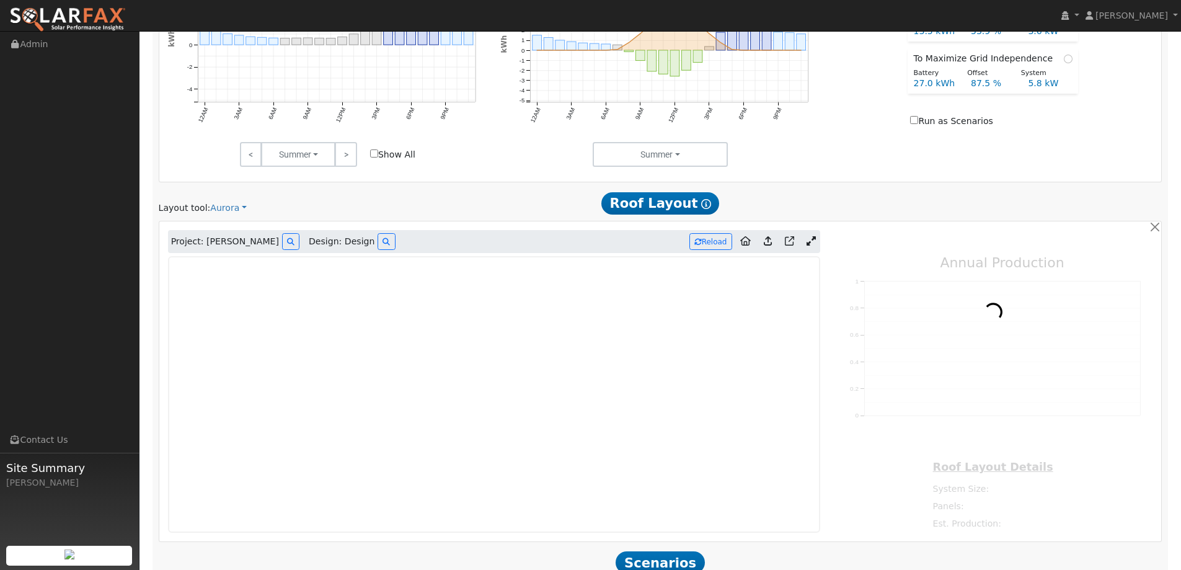
type input "0"
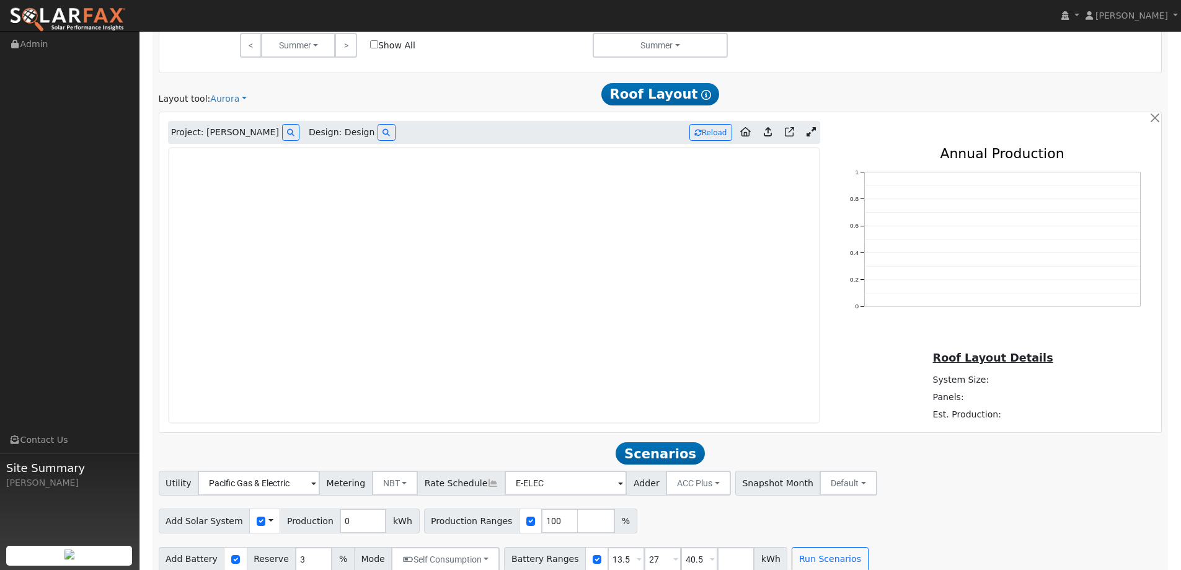
scroll to position [727, 0]
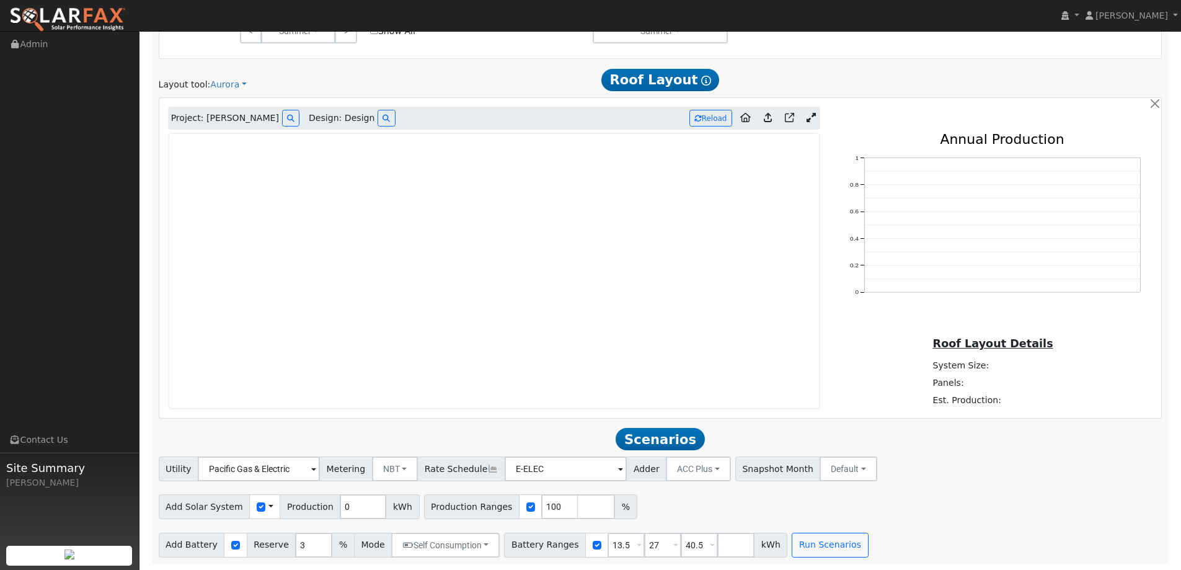
click at [104, 5] on link at bounding box center [67, 15] width 135 height 31
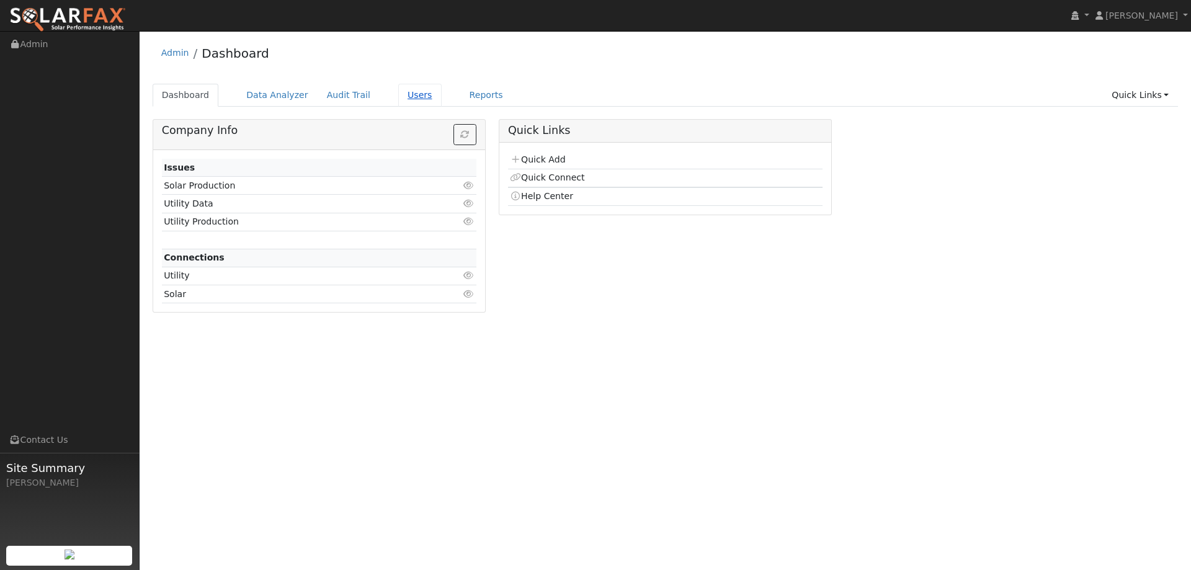
click at [398, 97] on link "Users" at bounding box center [419, 95] width 43 height 23
